Goal: Task Accomplishment & Management: Complete application form

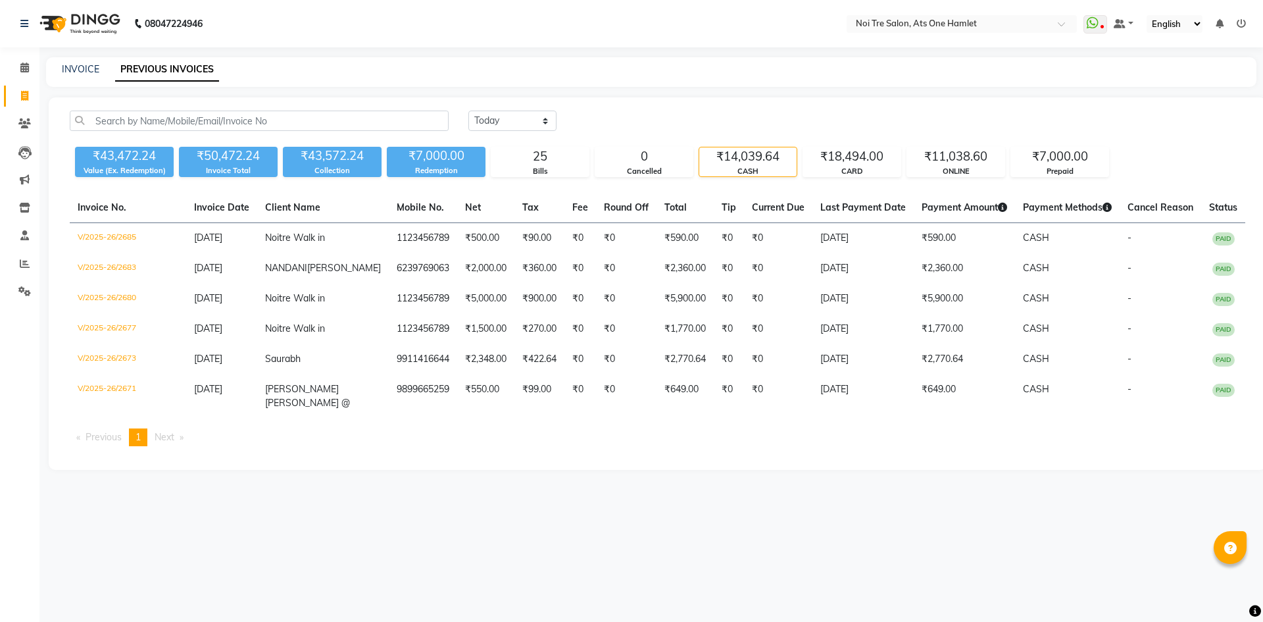
select select "[DATE]"
click at [30, 258] on span at bounding box center [24, 264] width 23 height 15
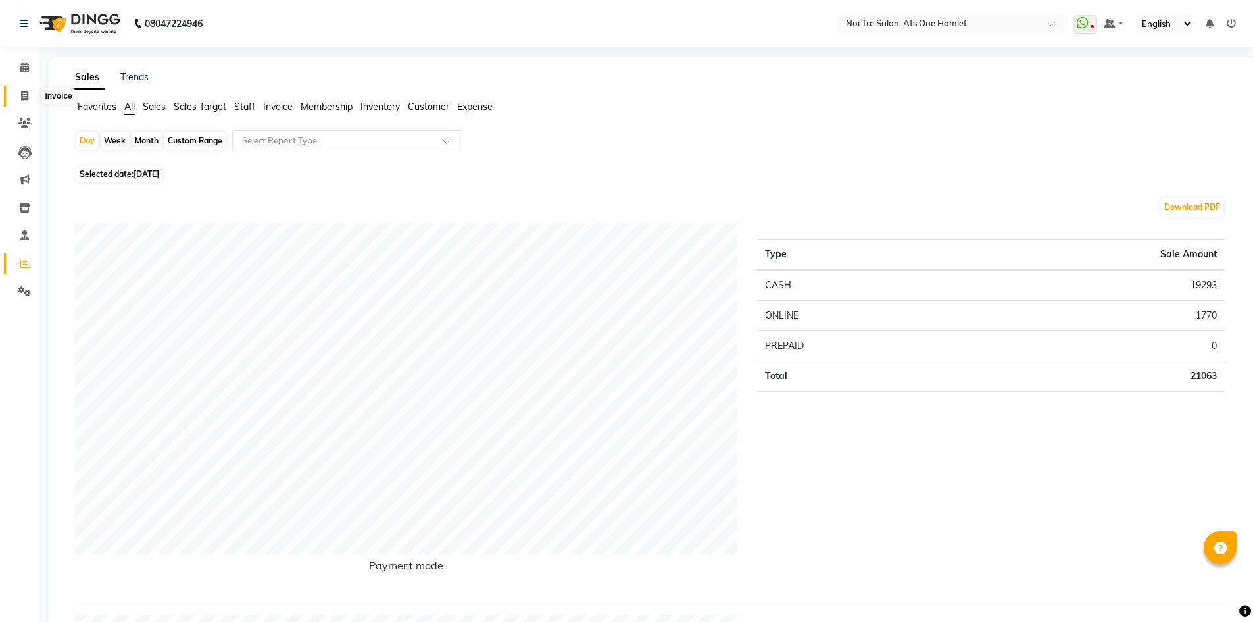
click at [25, 92] on icon at bounding box center [24, 96] width 7 height 10
select select "service"
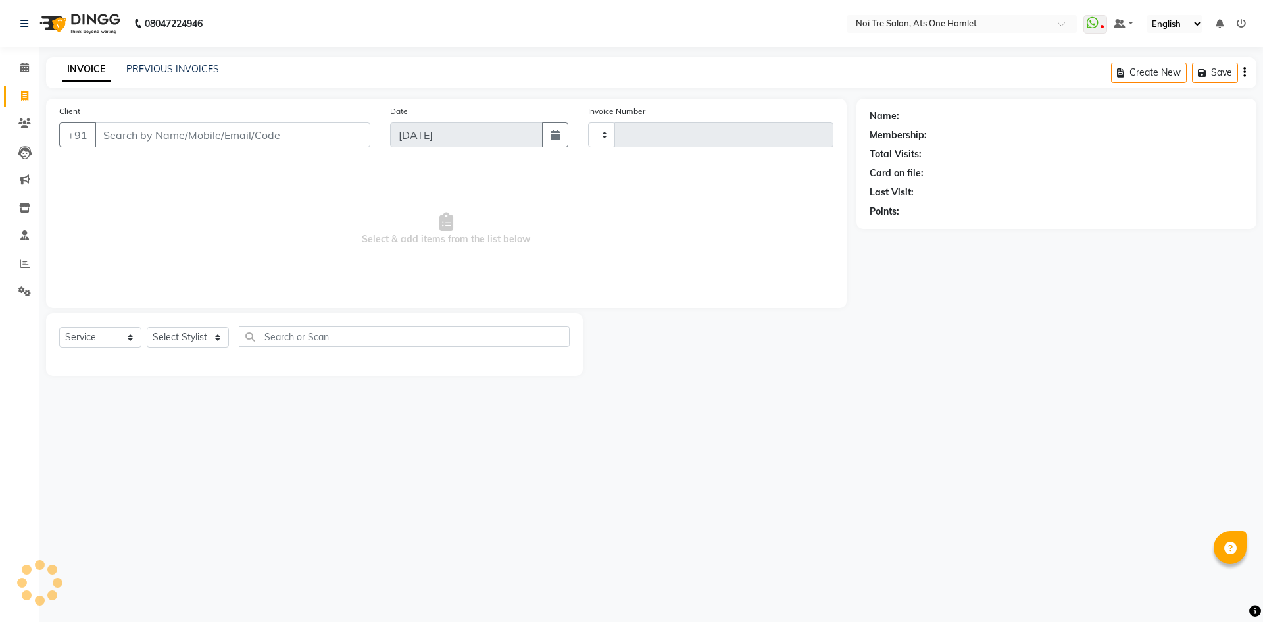
type input "2700"
select select "5096"
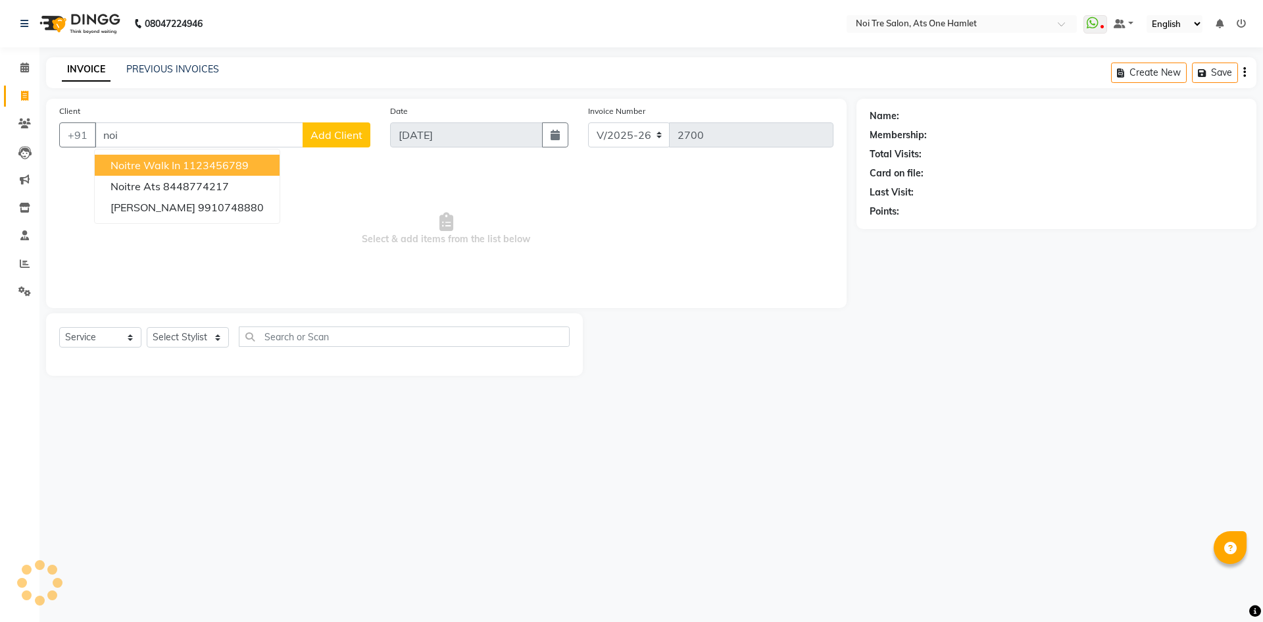
click at [126, 157] on button "Noitre Walk in 1123456789" at bounding box center [187, 165] width 185 height 21
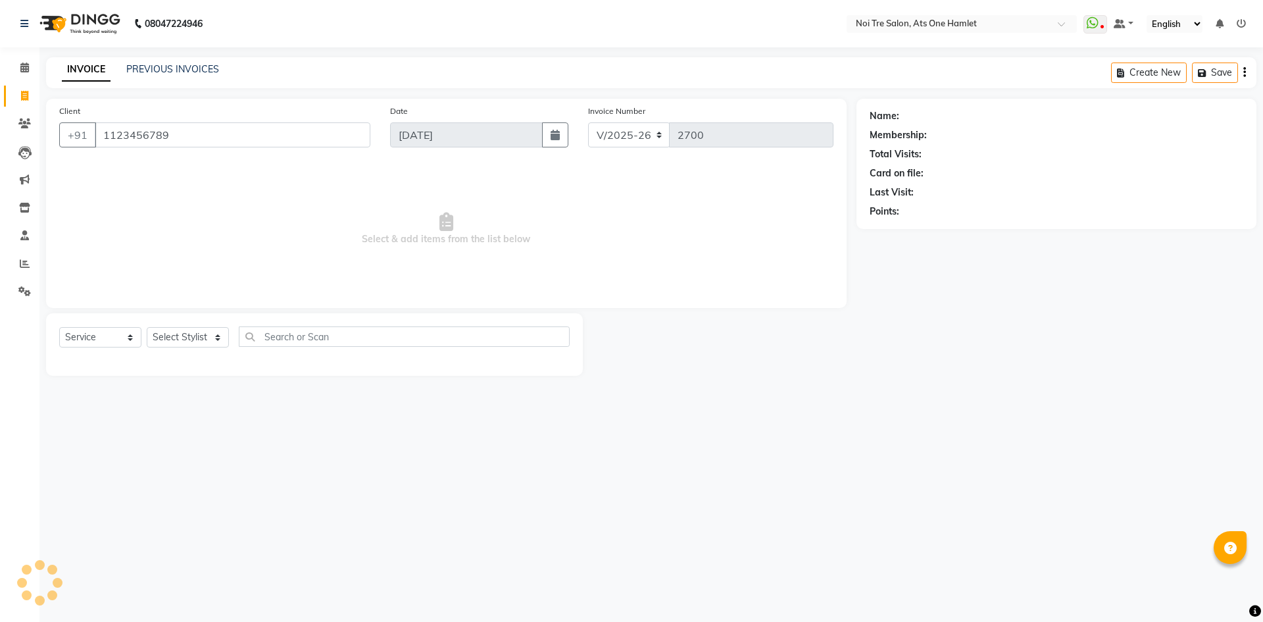
type input "1123456789"
click at [211, 329] on select "Select Stylist" at bounding box center [188, 337] width 82 height 20
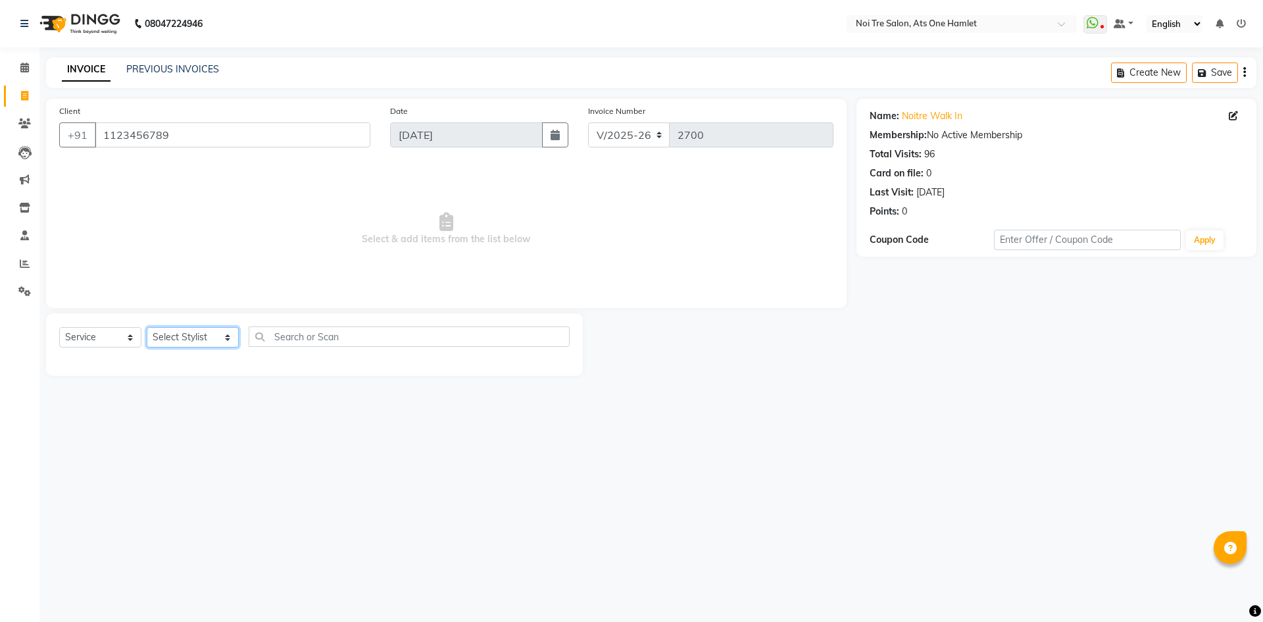
select select "82024"
click at [147, 327] on select "Select Stylist [PERSON_NAME] [PERSON_NAME] [PERSON_NAME] [PERSON_NAME] 104 [PER…" at bounding box center [193, 337] width 92 height 20
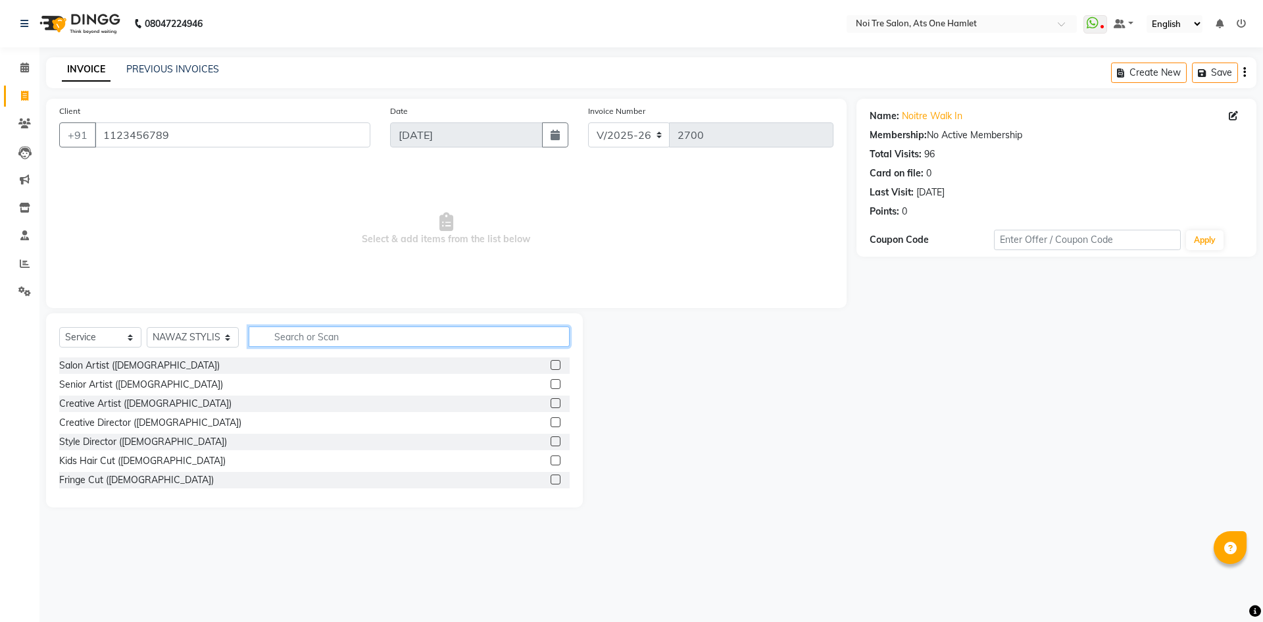
click at [388, 333] on input "text" at bounding box center [409, 336] width 321 height 20
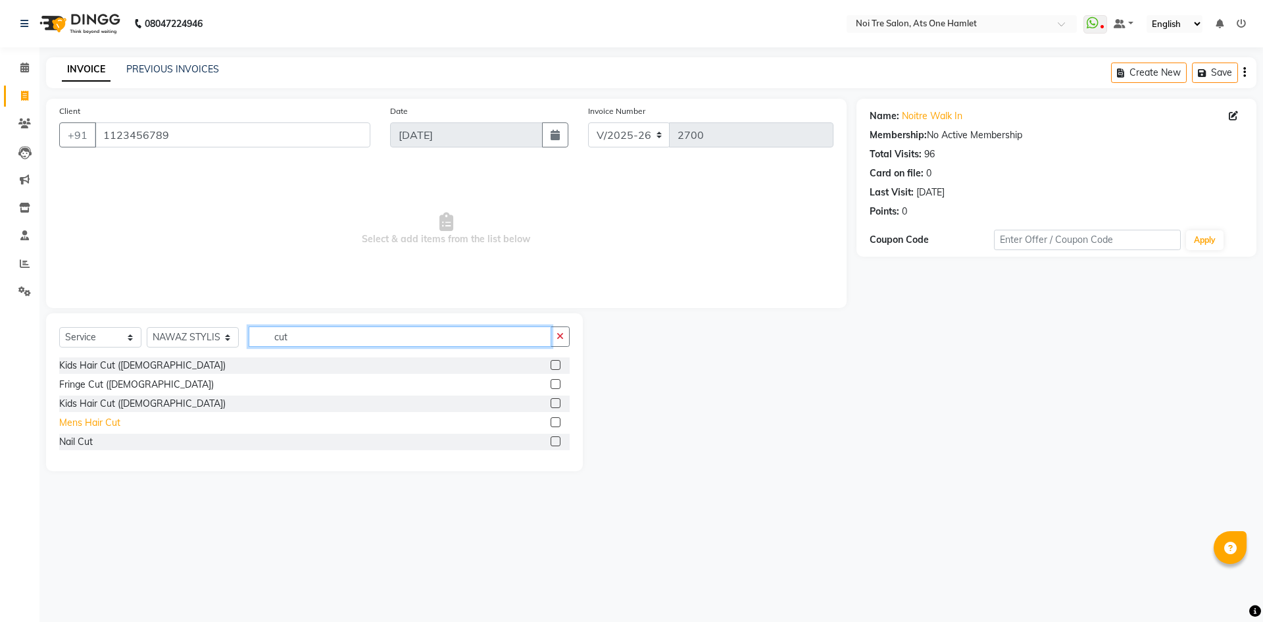
type input "cut"
click at [94, 416] on div "Mens Hair Cut" at bounding box center [89, 423] width 61 height 14
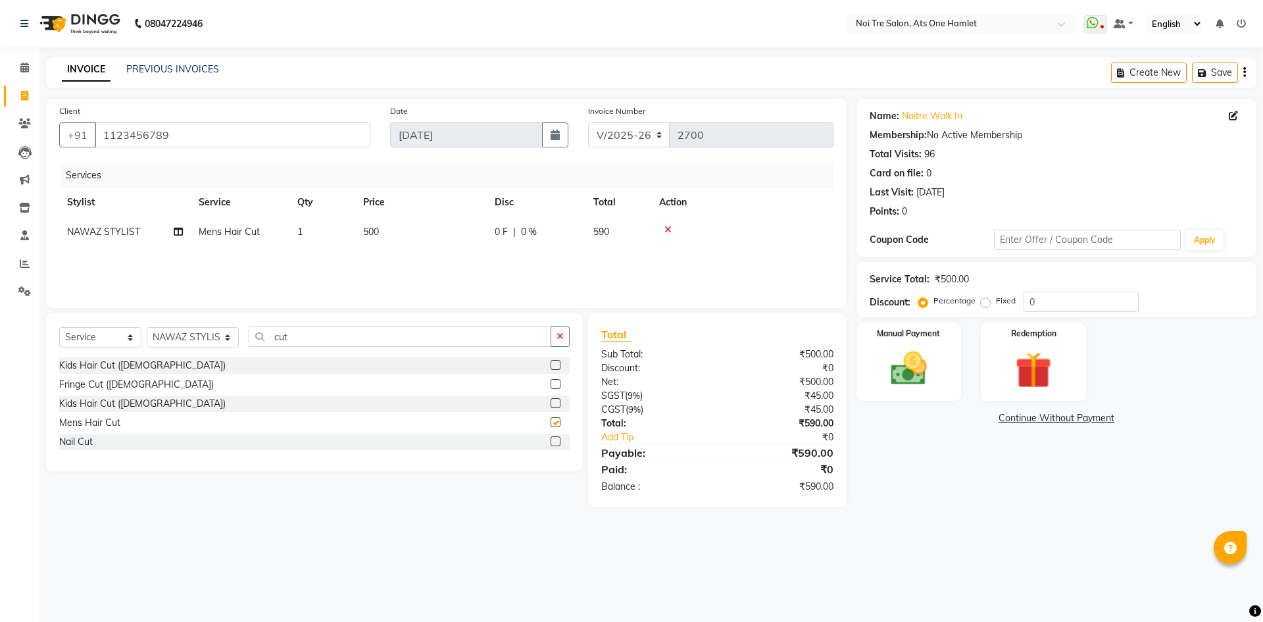
checkbox input "false"
drag, startPoint x: 925, startPoint y: 364, endPoint x: 977, endPoint y: 400, distance: 63.5
click at [925, 364] on img at bounding box center [908, 368] width 59 height 42
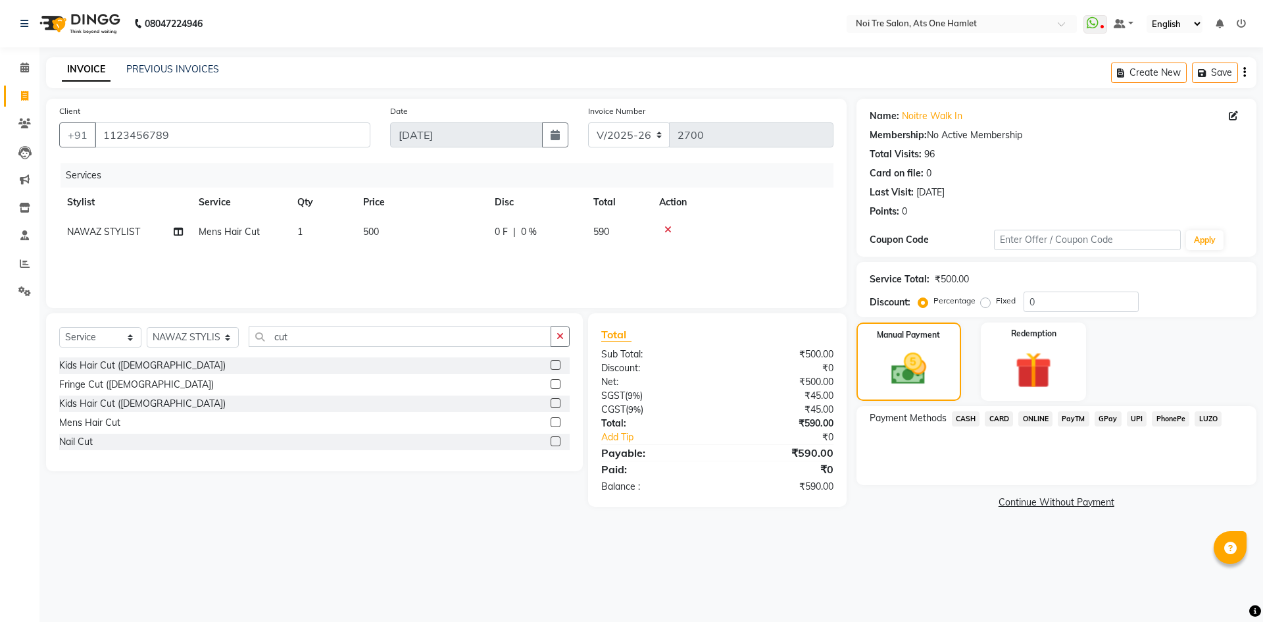
click at [958, 412] on span "CASH" at bounding box center [966, 418] width 28 height 15
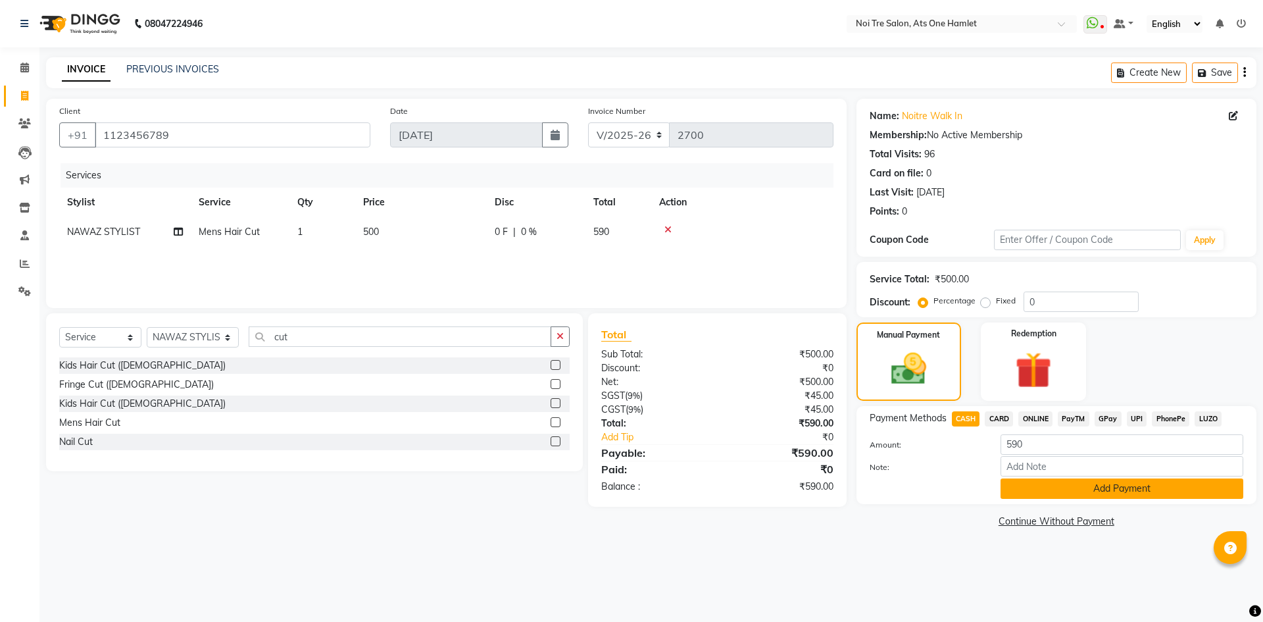
click at [1013, 485] on button "Add Payment" at bounding box center [1121, 488] width 243 height 20
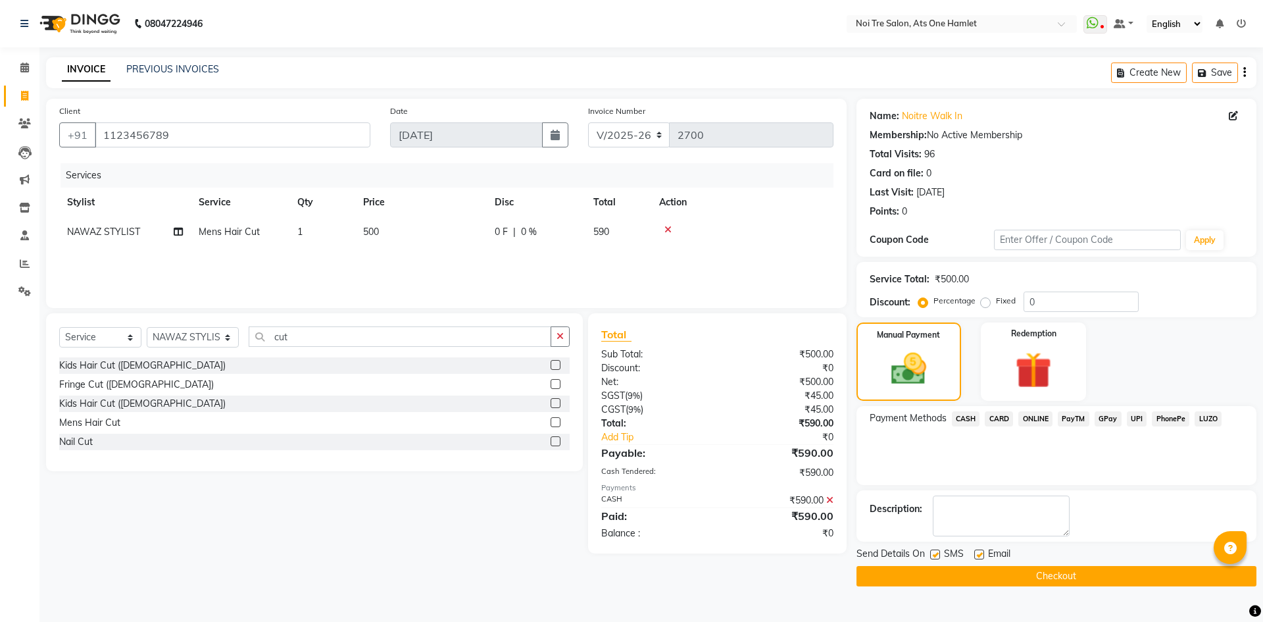
click at [1056, 576] on button "Checkout" at bounding box center [1056, 576] width 400 height 20
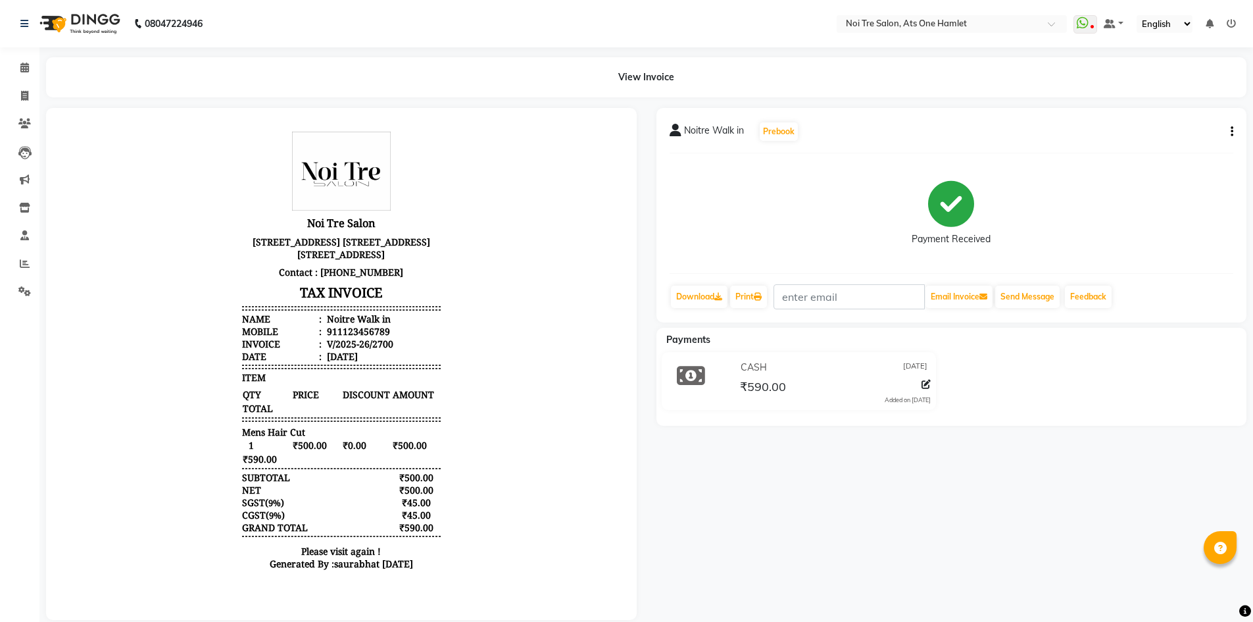
click at [761, 474] on div "Noitre Walk in Prebook Payment Received Download Print Email Invoice Send Messa…" at bounding box center [952, 364] width 610 height 512
